Goal: Task Accomplishment & Management: Manage account settings

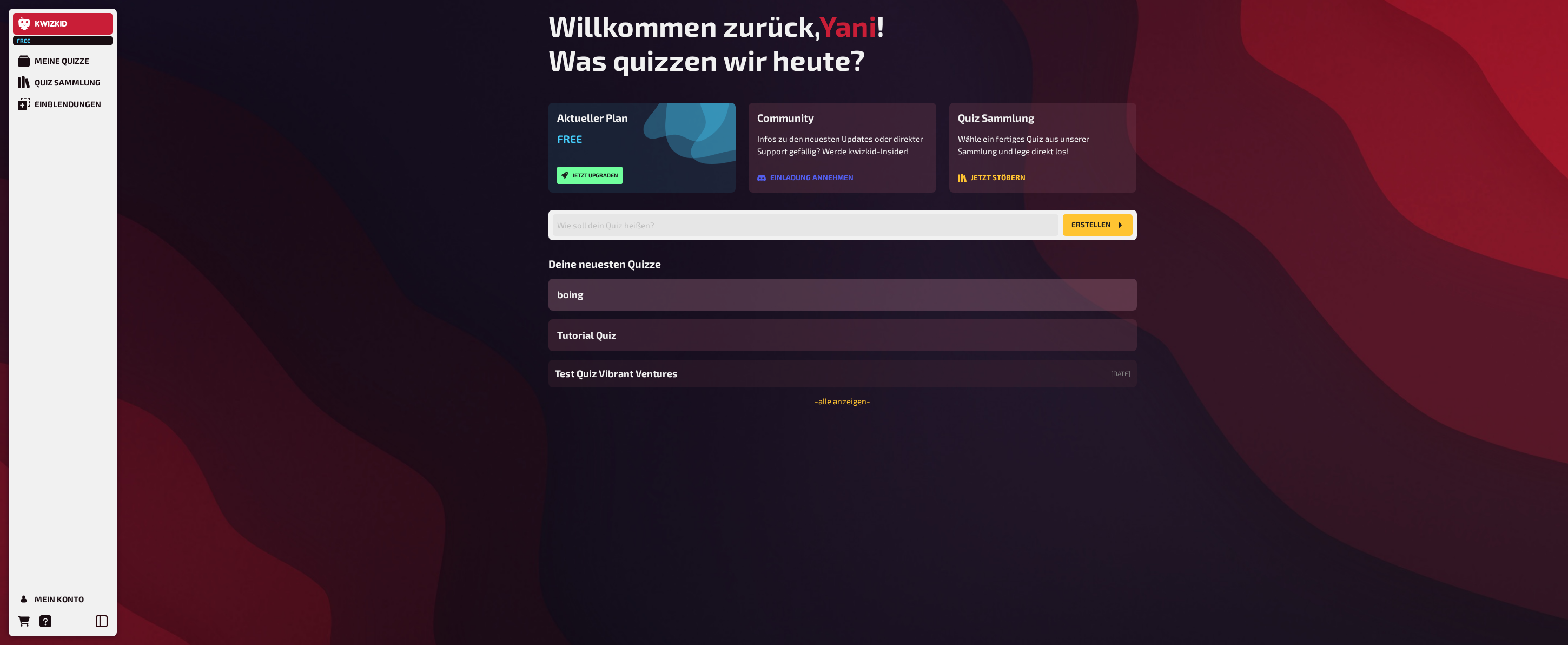
click at [228, 299] on div "Free Meine Quizze Quiz Sammlung Einblendungen Mein Konto Willkommen zurück, Yan…" at bounding box center [784, 322] width 1568 height 645
click at [67, 595] on div "Mein Konto" at bounding box center [59, 599] width 49 height 9
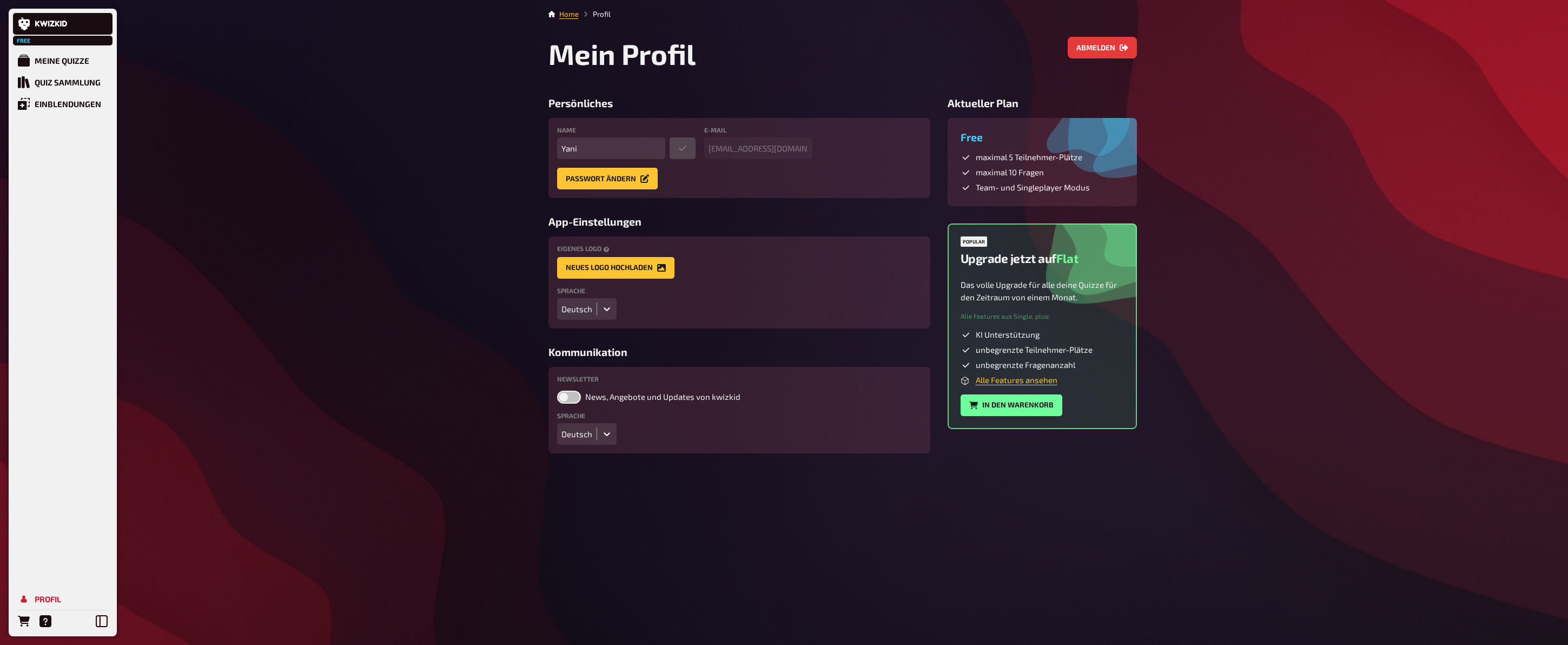
click at [568, 394] on label at bounding box center [569, 397] width 24 height 13
click at [557, 390] on input "News, Angebote und Updates von kwizkid" at bounding box center [556, 390] width 1 height 1
click at [571, 396] on label at bounding box center [569, 397] width 24 height 13
click at [557, 390] on input "News, Angebote und Updates von kwizkid" at bounding box center [556, 390] width 1 height 1
checkbox input "false"
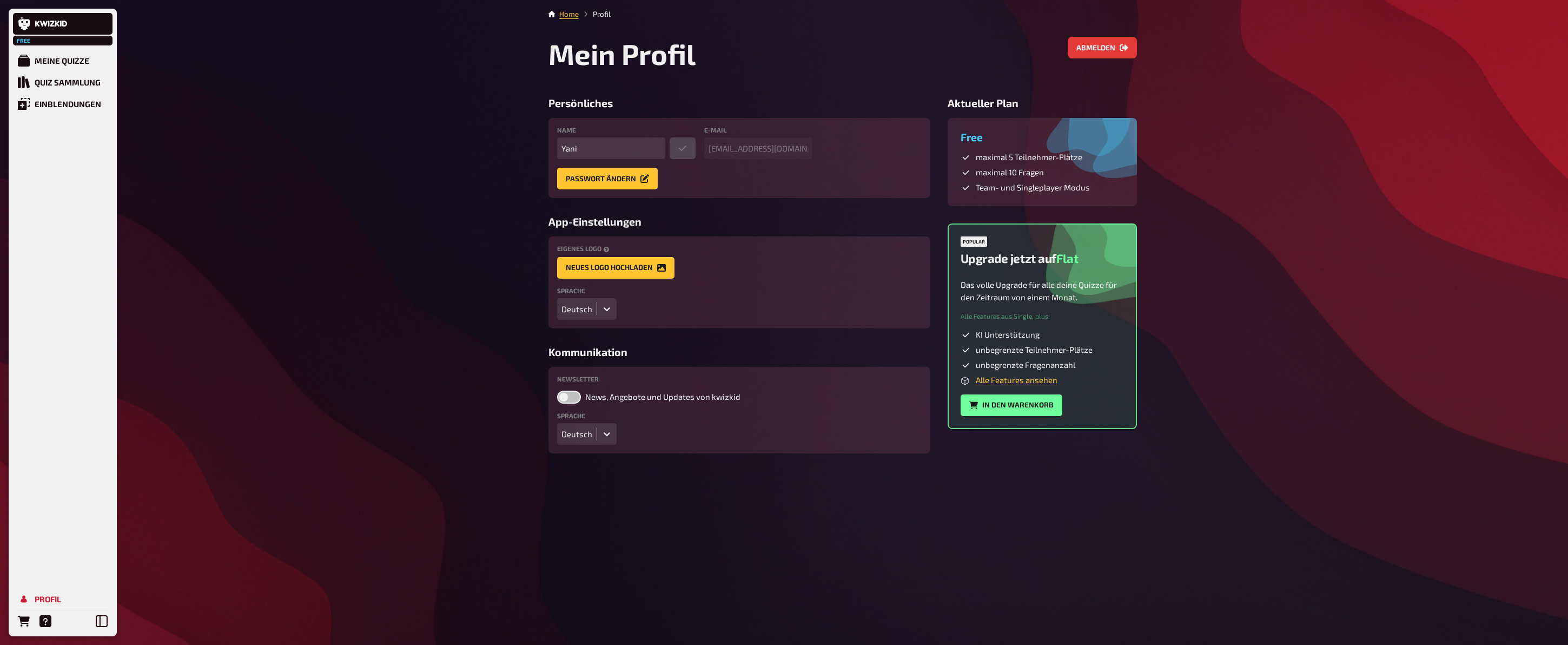
click at [417, 364] on div "Free Meine Quizze Quiz Sammlung Einblendungen Profil Home Profil Mein Profil Ab…" at bounding box center [784, 322] width 1568 height 645
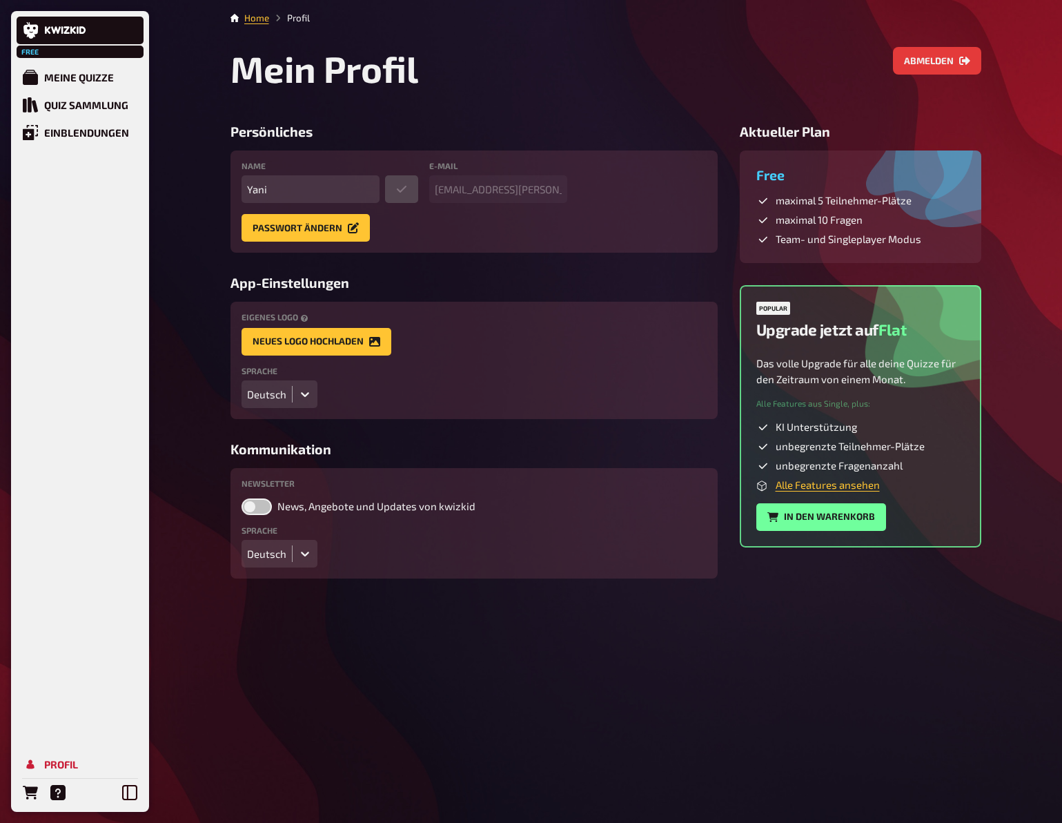
click at [260, 510] on label at bounding box center [257, 506] width 30 height 17
click at [242, 498] on input "News, Angebote und Updates von kwizkid" at bounding box center [241, 498] width 1 height 1
checkbox input "true"
